Goal: Task Accomplishment & Management: Use online tool/utility

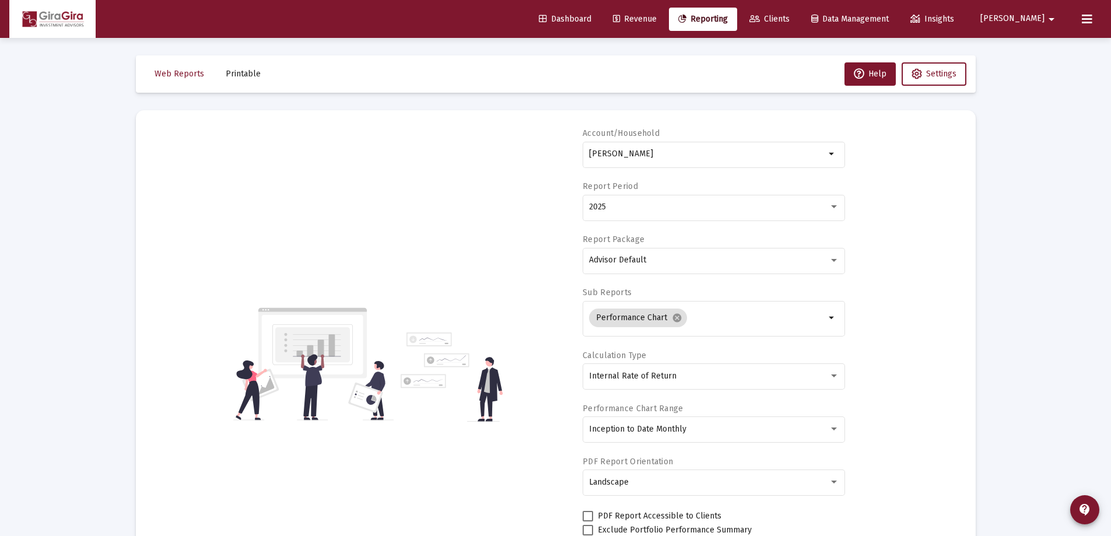
select select "View all"
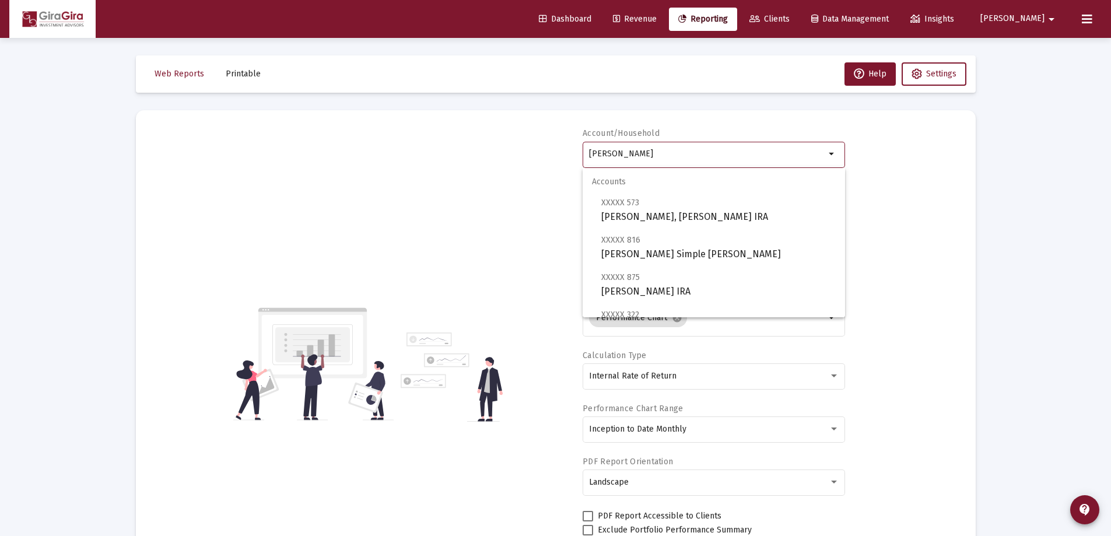
drag, startPoint x: 591, startPoint y: 151, endPoint x: 1078, endPoint y: 239, distance: 494.4
click at [688, 251] on span "XXXXX 728 [PERSON_NAME] IRA" at bounding box center [719, 247] width 235 height 29
type input "[PERSON_NAME] Rollover [PERSON_NAME]"
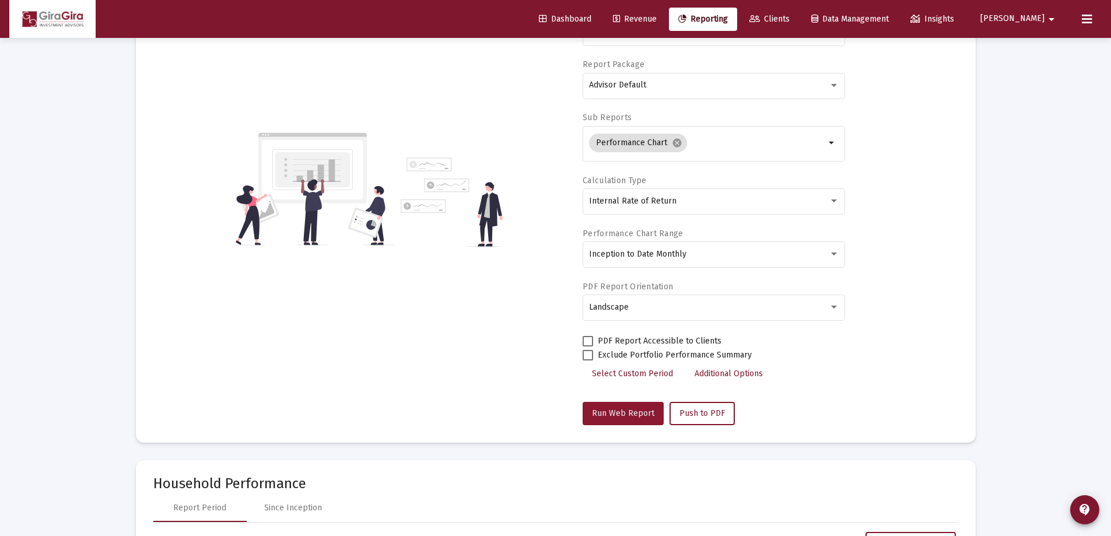
click at [627, 405] on button "Run Web Report" at bounding box center [623, 413] width 81 height 23
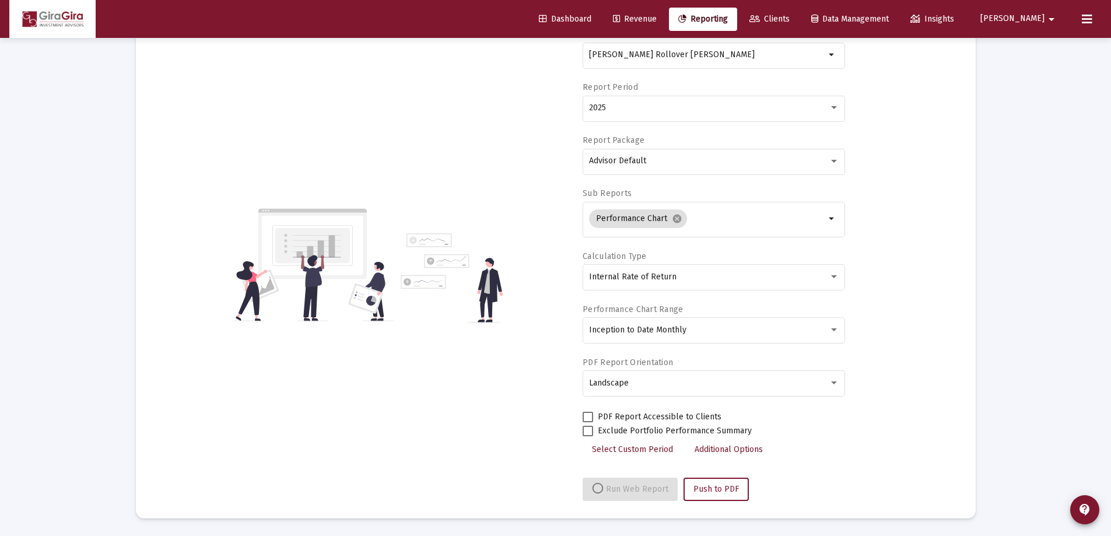
select select "View all"
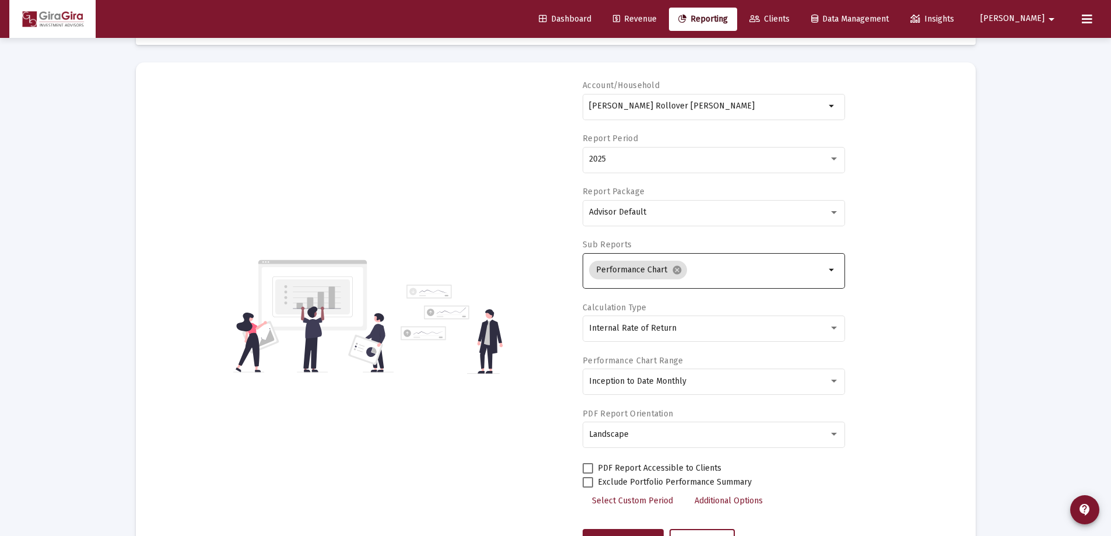
scroll to position [58, 0]
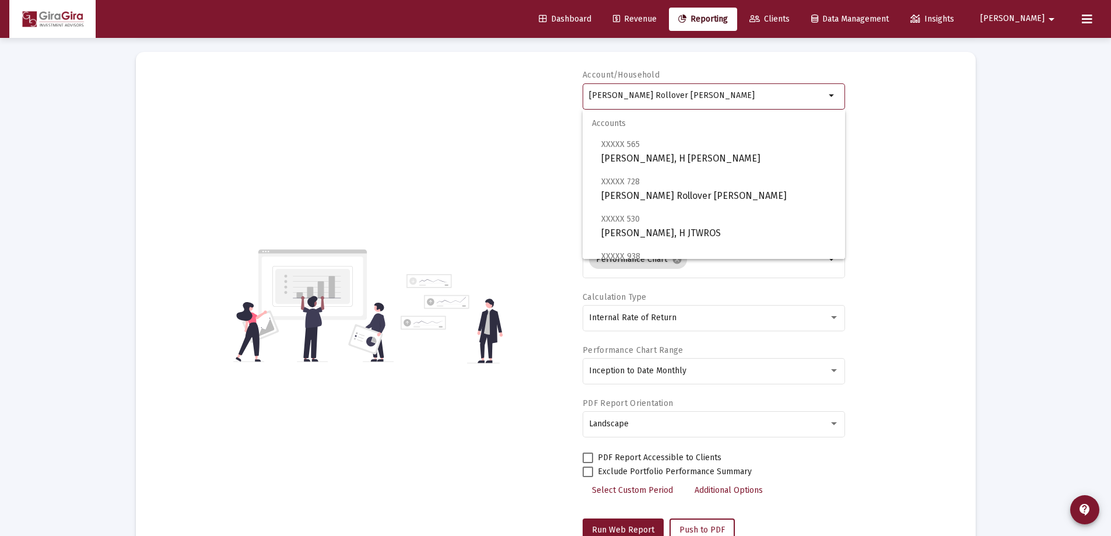
click at [659, 95] on input "[PERSON_NAME] Rollover [PERSON_NAME]" at bounding box center [707, 95] width 236 height 9
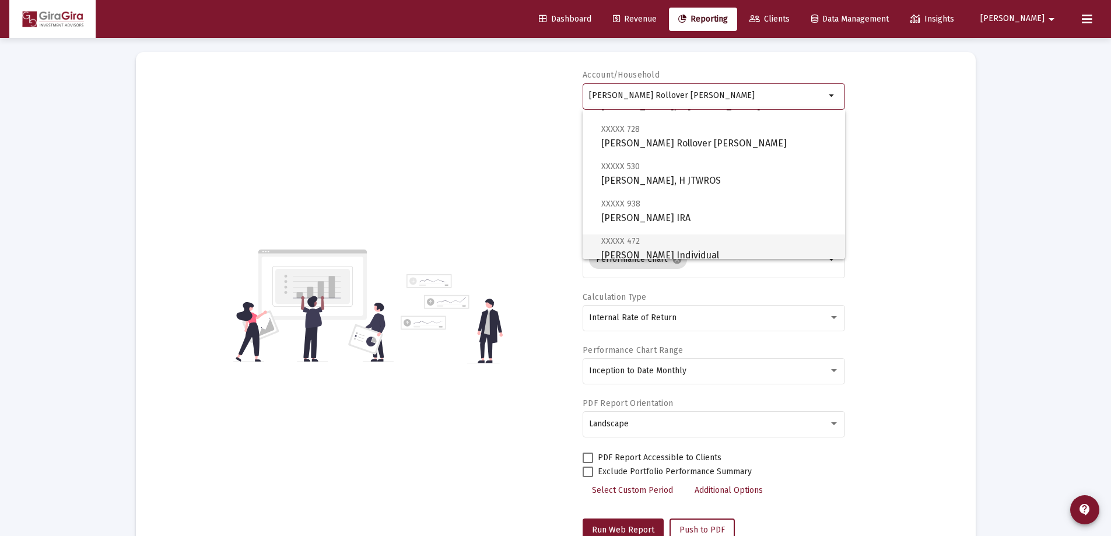
scroll to position [117, 0]
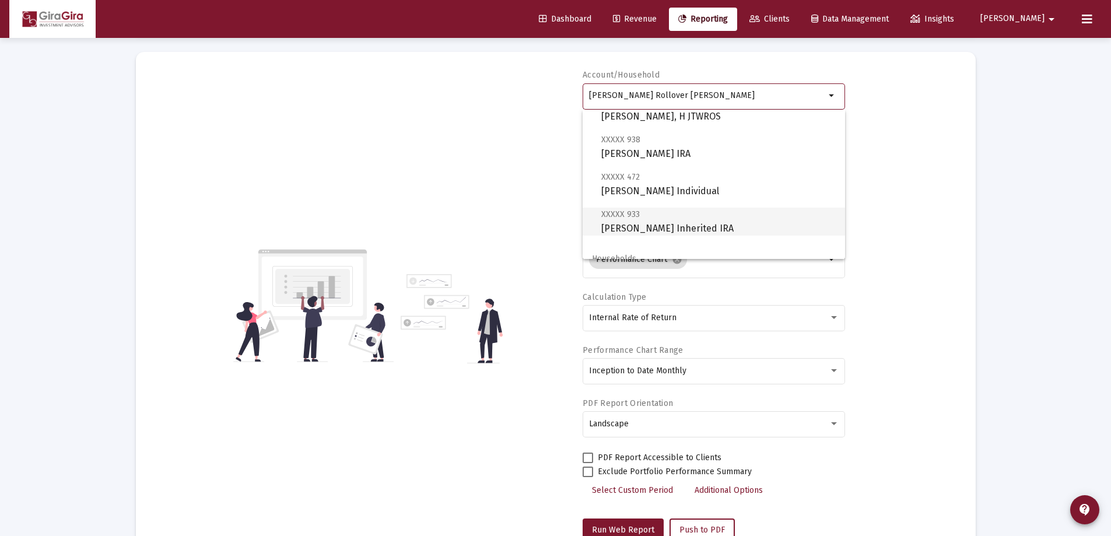
click at [665, 222] on span "XXXXX 933 [PERSON_NAME] Inherited IRA" at bounding box center [719, 221] width 235 height 29
type input "[PERSON_NAME] Inherited IRA"
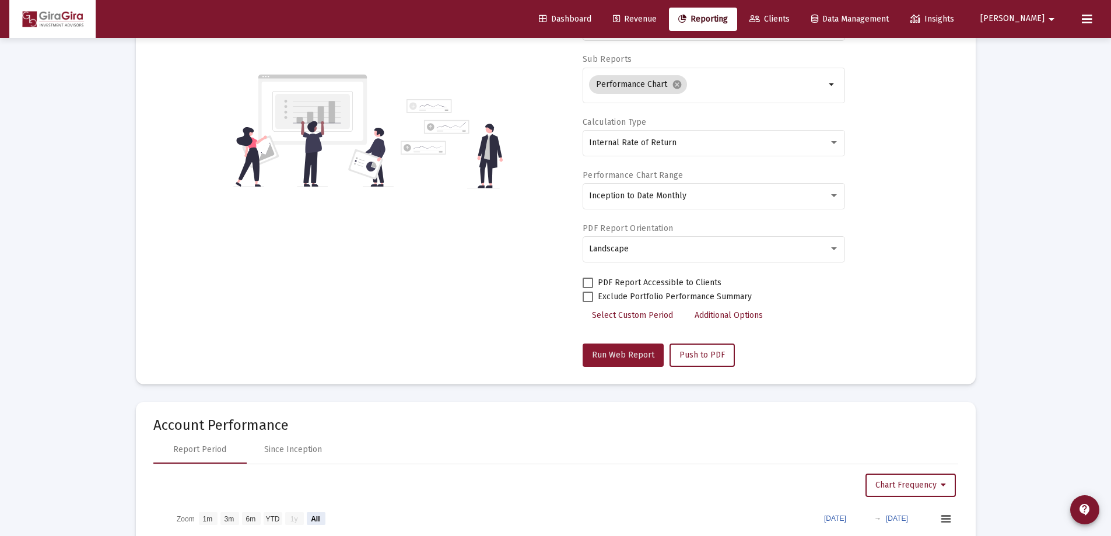
click at [634, 352] on span "Run Web Report" at bounding box center [623, 355] width 62 height 10
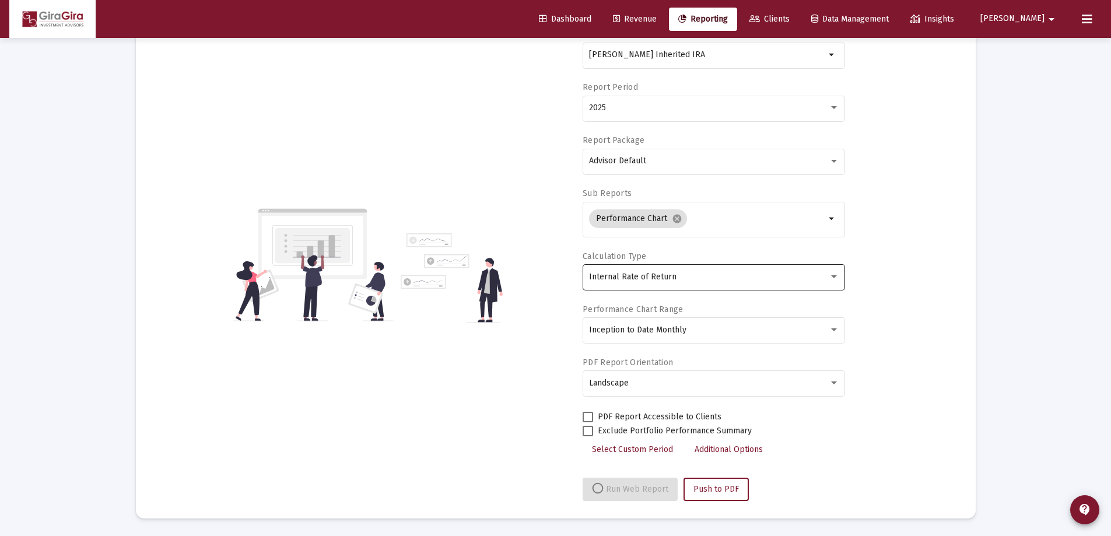
select select "View all"
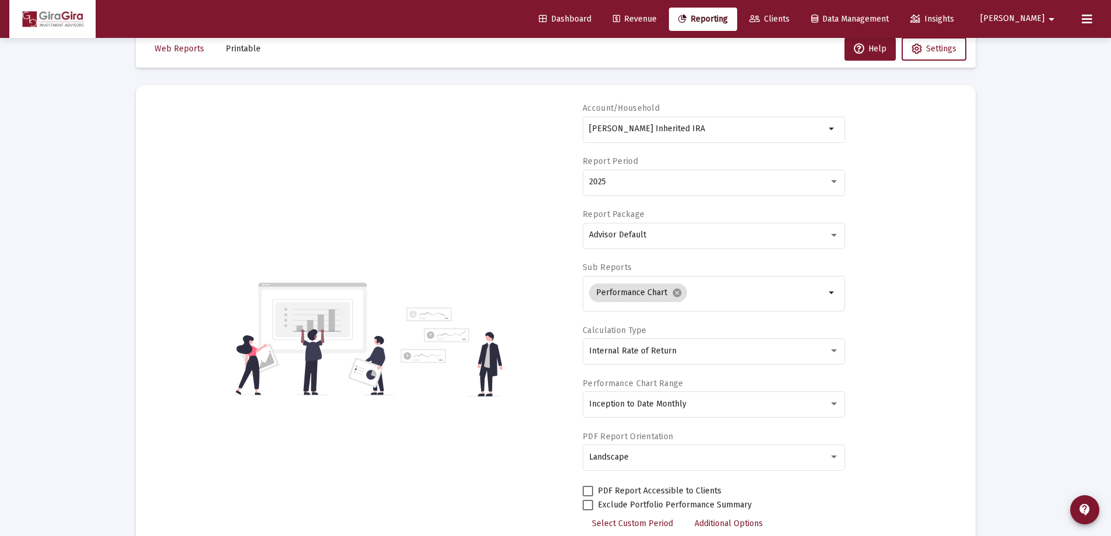
scroll to position [0, 0]
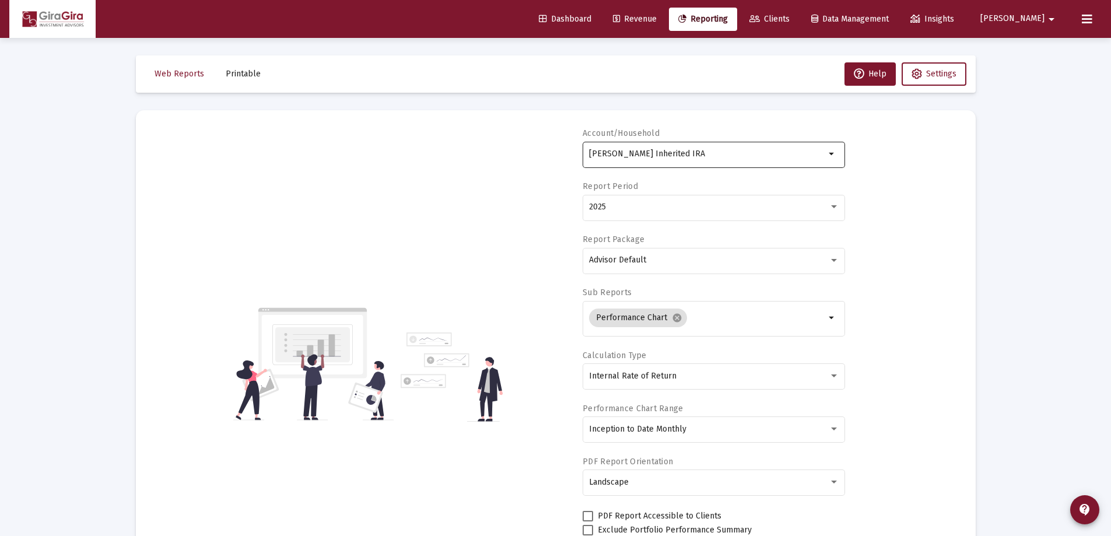
click at [625, 153] on input "[PERSON_NAME] Inherited IRA" at bounding box center [707, 153] width 236 height 9
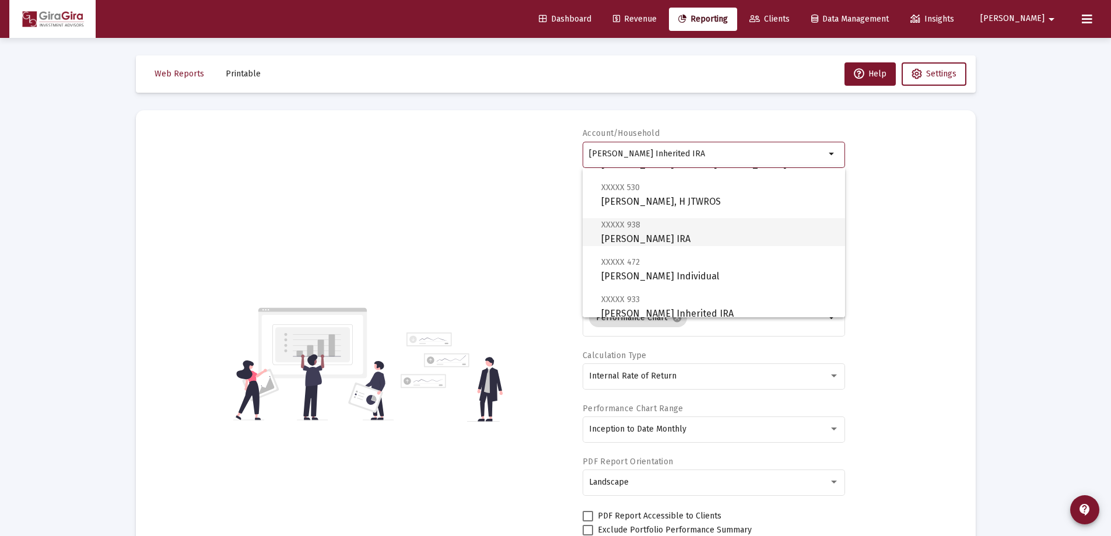
scroll to position [117, 0]
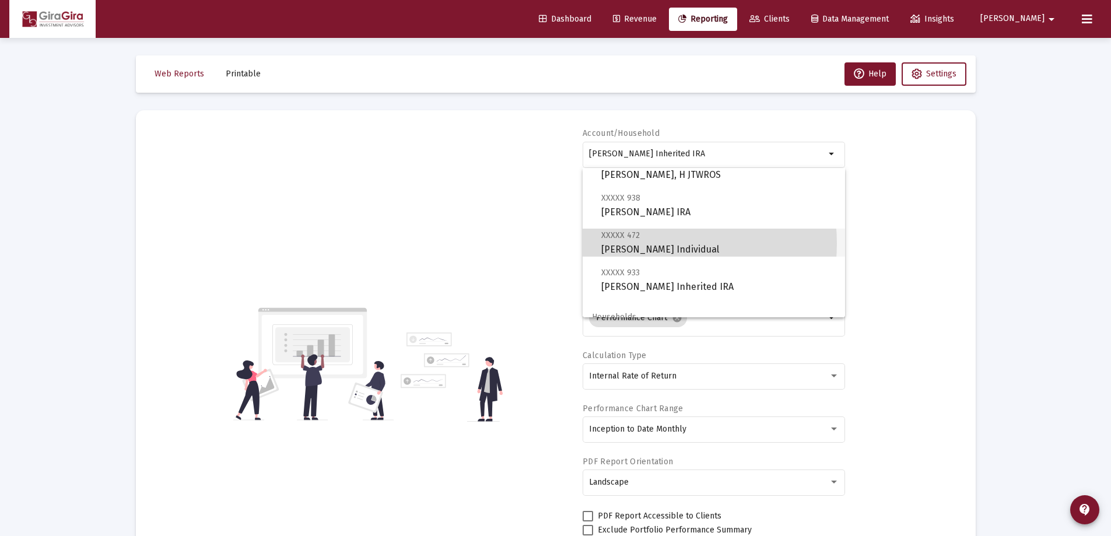
click at [637, 243] on span "XXXXX 472 [PERSON_NAME] Individual" at bounding box center [719, 242] width 235 height 29
type input "[PERSON_NAME] Individual"
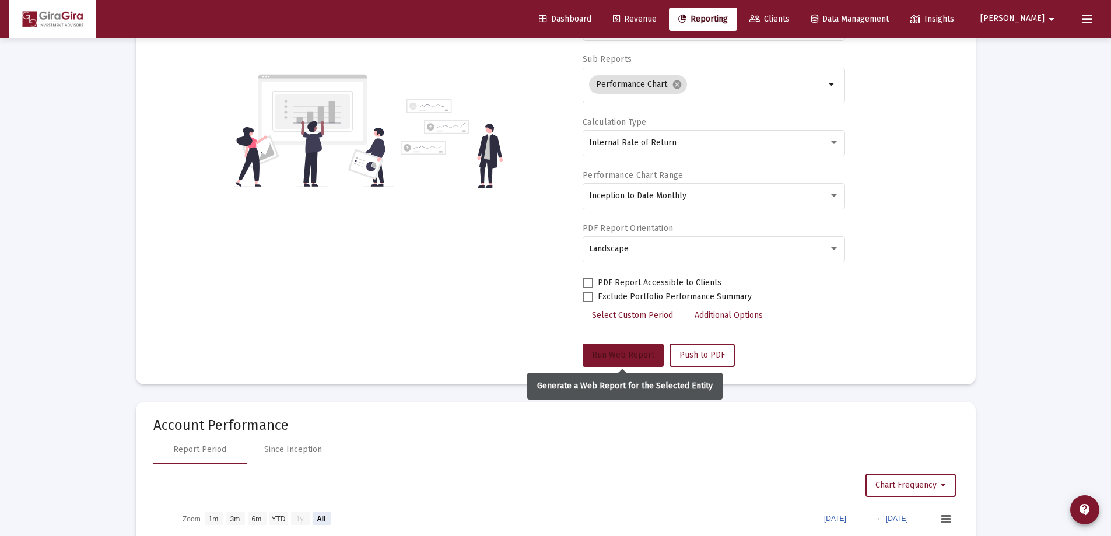
click at [626, 350] on button "Run Web Report" at bounding box center [623, 355] width 81 height 23
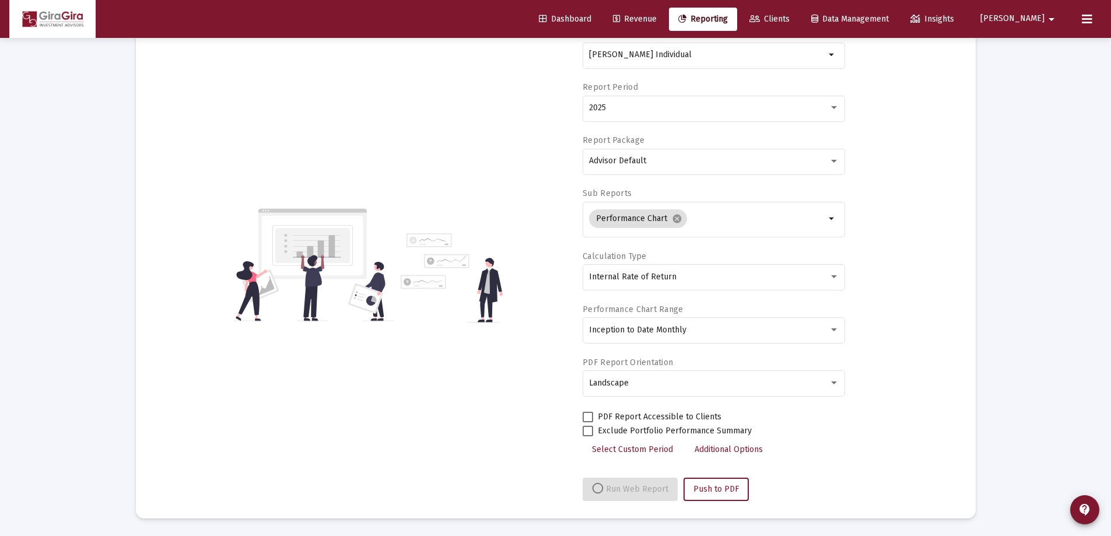
select select "View all"
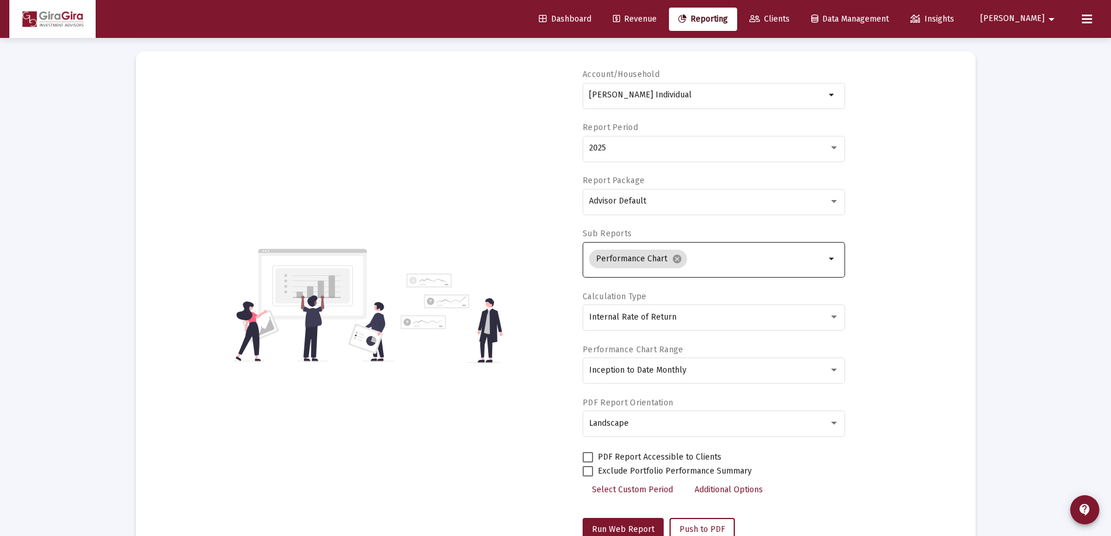
scroll to position [0, 0]
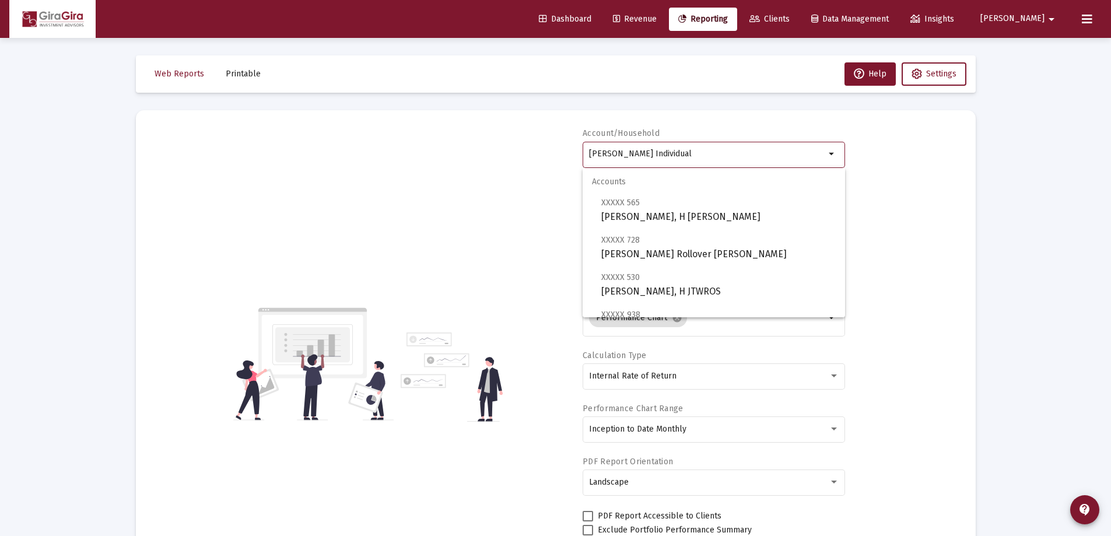
drag, startPoint x: 591, startPoint y: 149, endPoint x: 1067, endPoint y: 167, distance: 476.4
click at [617, 287] on span "XXXXX 530 [PERSON_NAME], H JTWROS" at bounding box center [719, 284] width 235 height 29
type input "[PERSON_NAME], H JTWROS"
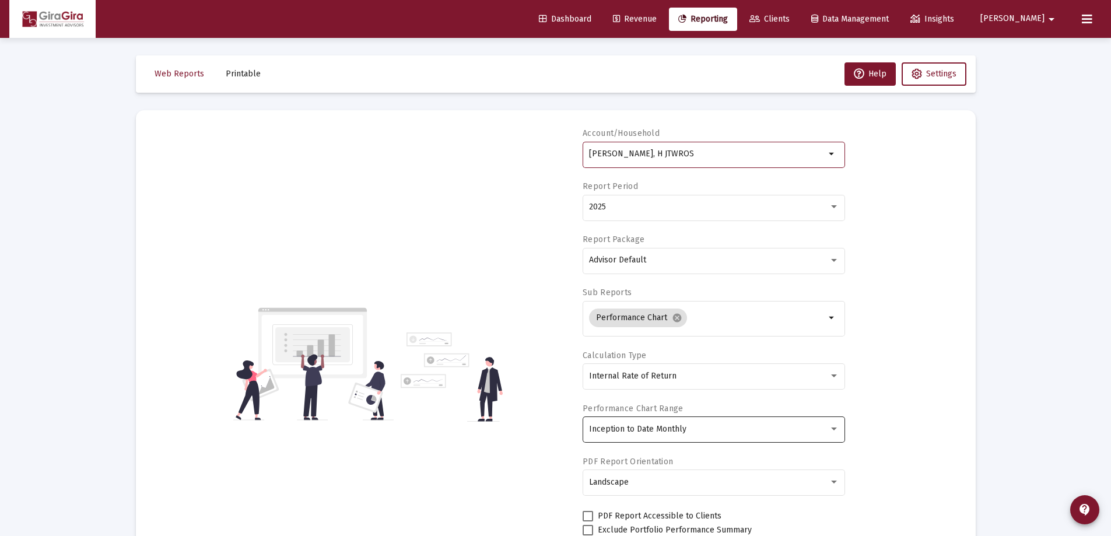
scroll to position [175, 0]
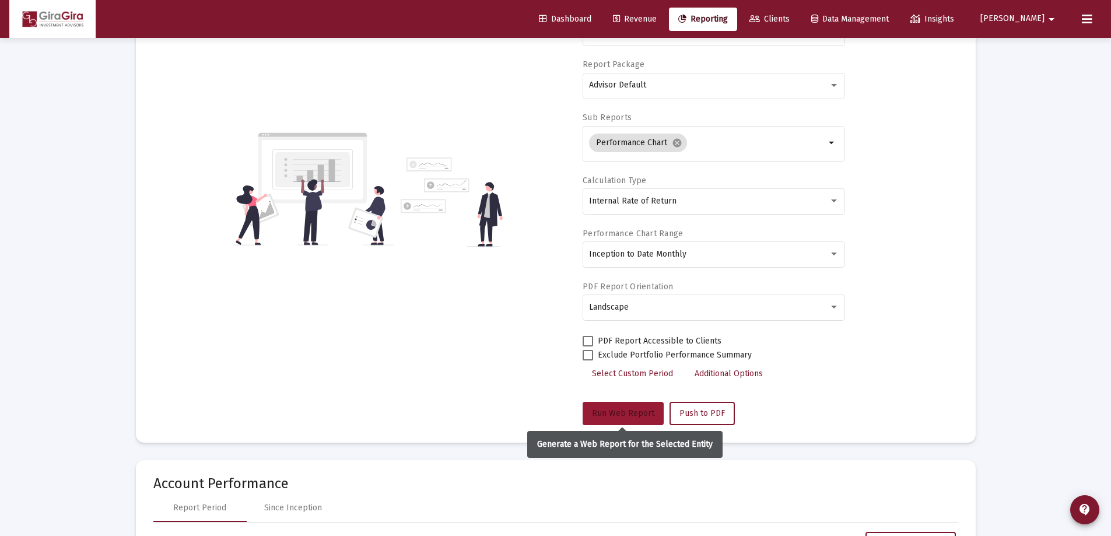
click at [626, 414] on span "Run Web Report" at bounding box center [623, 413] width 62 height 10
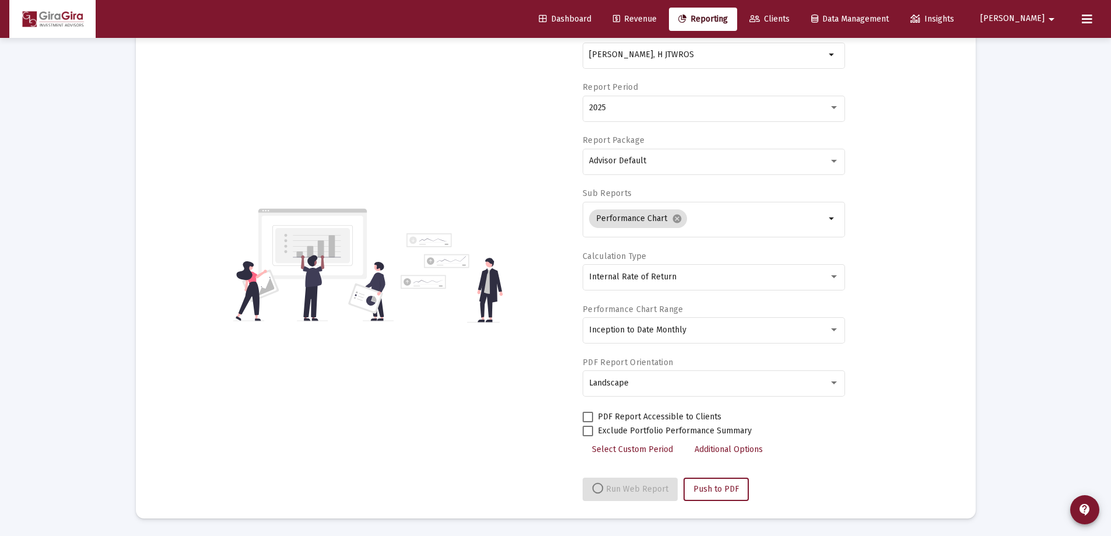
scroll to position [99, 0]
select select "View all"
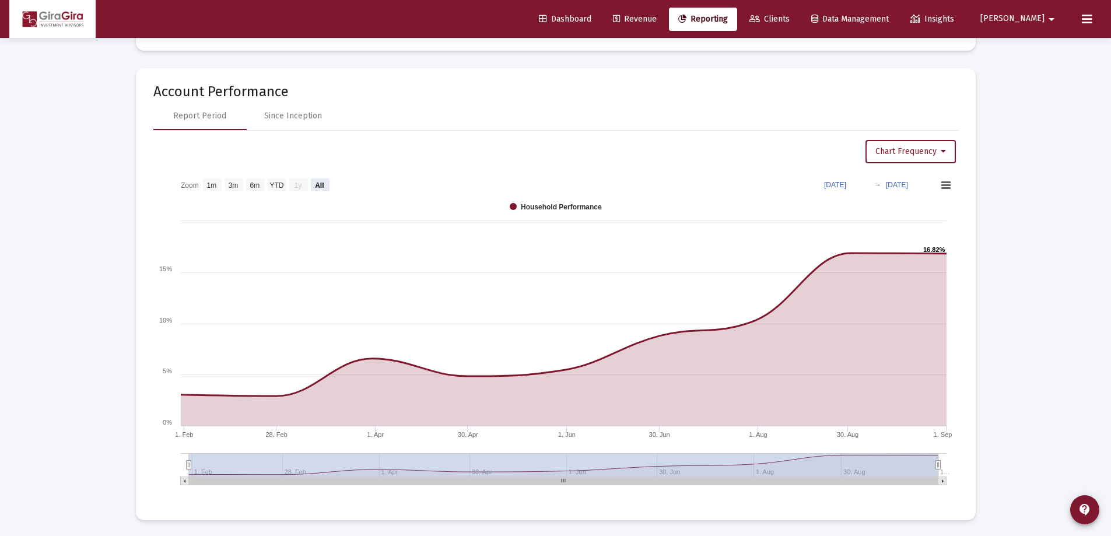
scroll to position [569, 0]
